Goal: Obtain resource: Download file/media

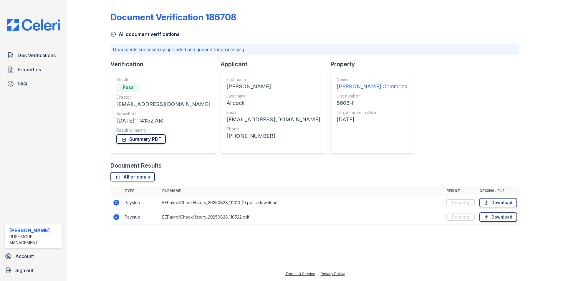
click at [136, 137] on link "Summary PDF" at bounding box center [140, 138] width 49 height 9
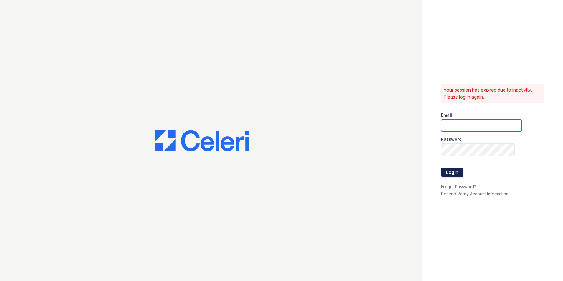
type input "[EMAIL_ADDRESS][DOMAIN_NAME]"
click at [453, 170] on button "Login" at bounding box center [452, 171] width 22 height 9
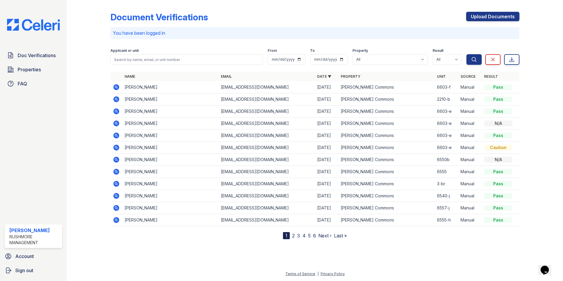
click at [114, 87] on icon at bounding box center [116, 87] width 6 height 6
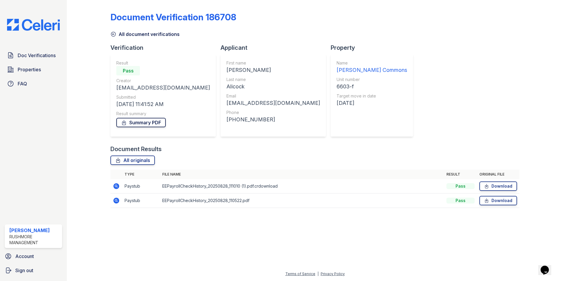
click at [134, 123] on link "Summary PDF" at bounding box center [140, 122] width 49 height 9
